Goal: Navigation & Orientation: Find specific page/section

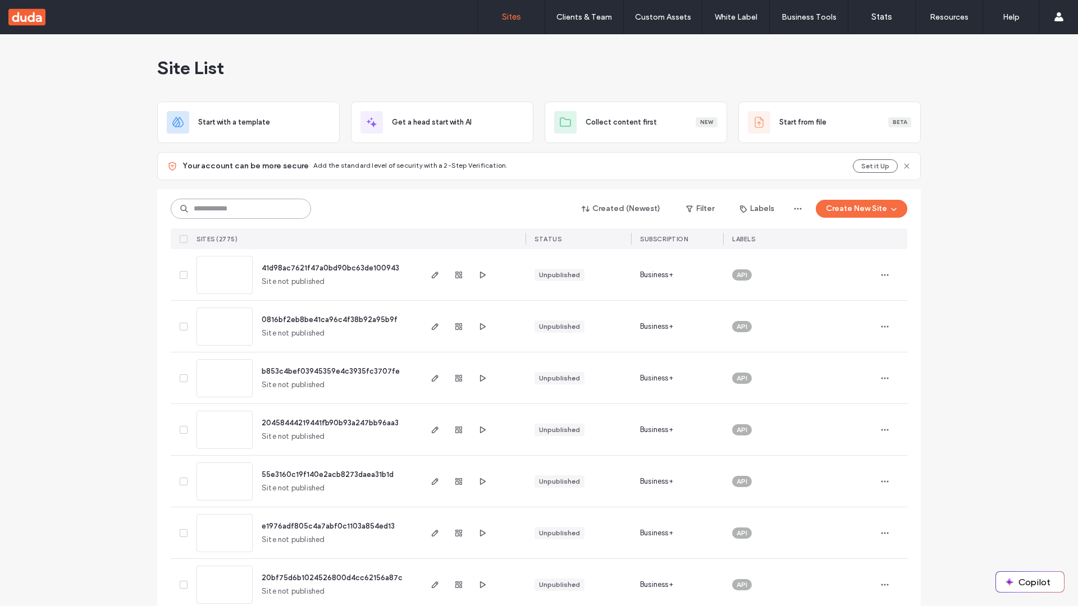
click at [241, 209] on input at bounding box center [241, 209] width 140 height 20
type input "**********"
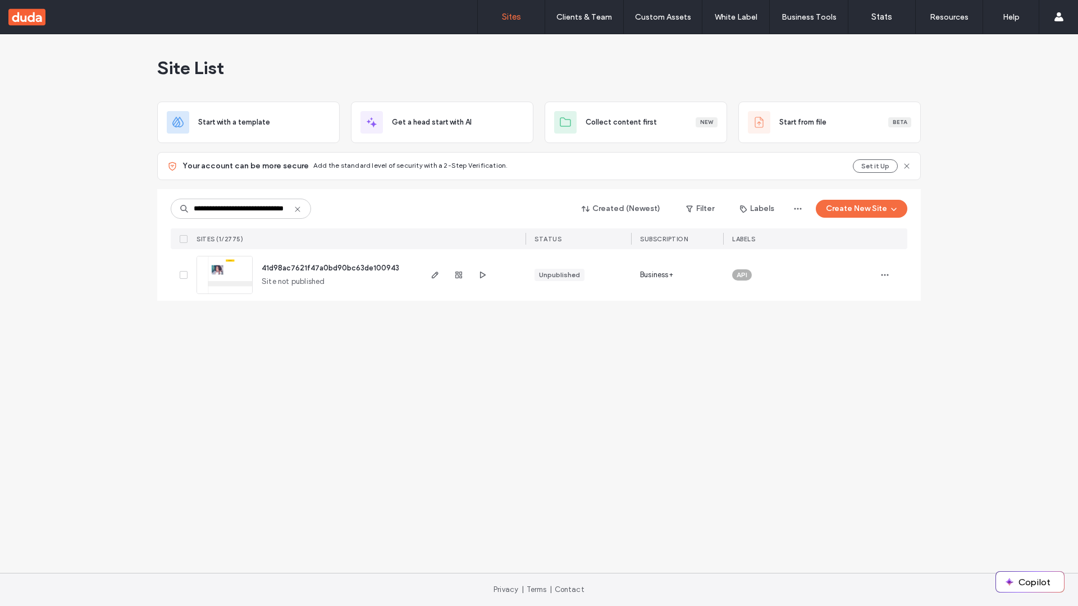
click at [331, 268] on span "41d98ac7621f47a0bd90bc63de100943" at bounding box center [331, 268] width 138 height 8
